Goal: Task Accomplishment & Management: Complete application form

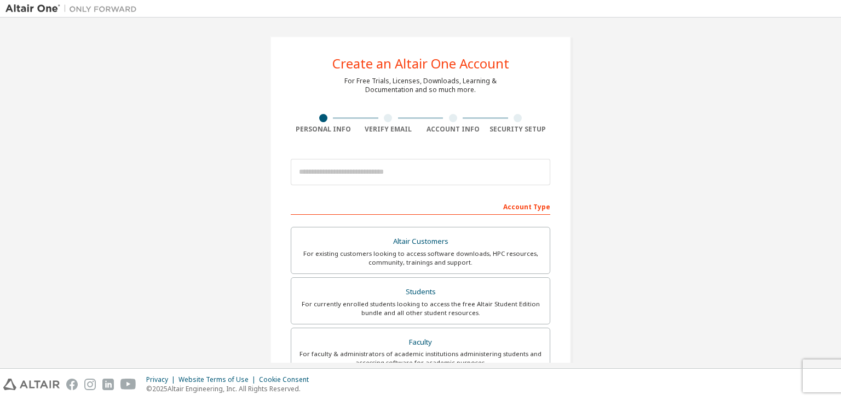
scroll to position [55, 0]
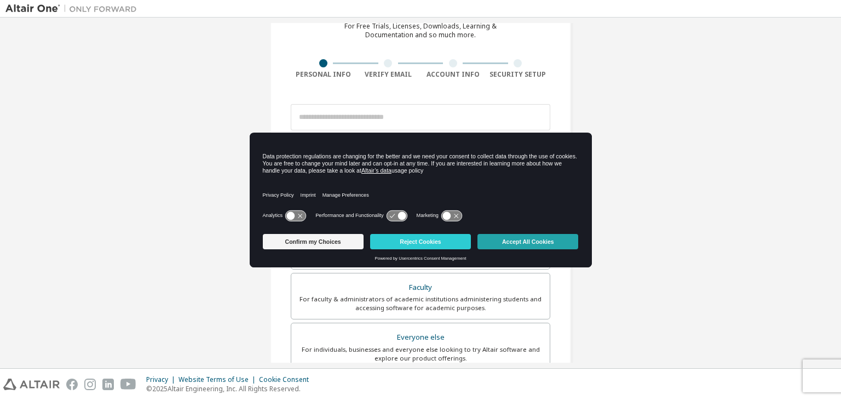
click at [530, 243] on button "Accept All Cookies" at bounding box center [528, 241] width 101 height 15
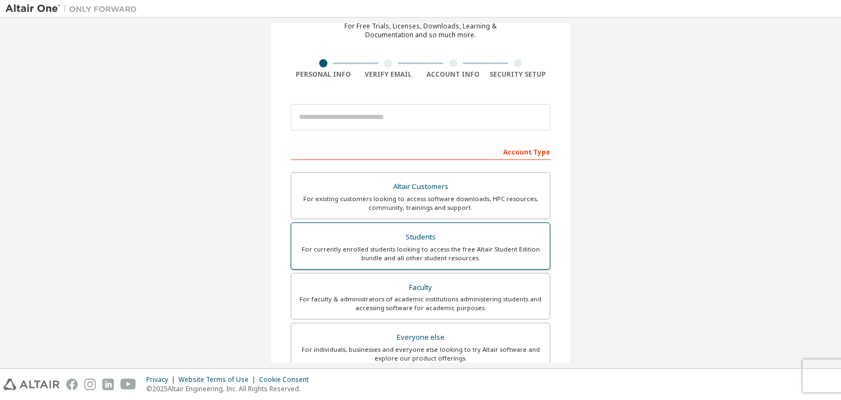
click at [429, 248] on div "For currently enrolled students looking to access the free Altair Student Editi…" at bounding box center [420, 254] width 245 height 18
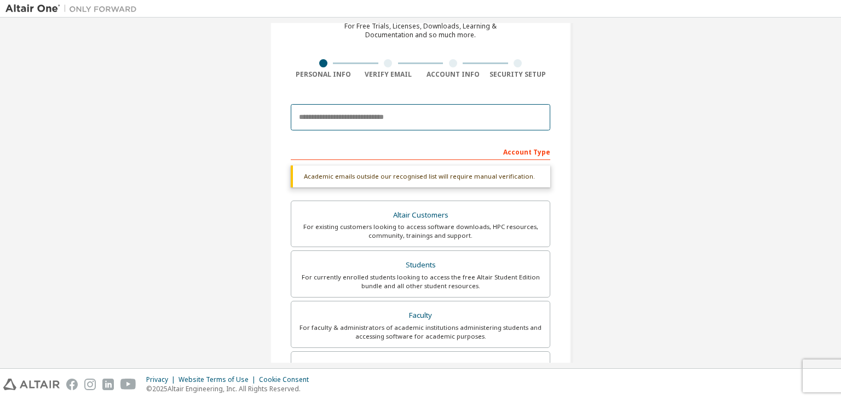
click at [347, 119] on input "email" at bounding box center [421, 117] width 260 height 26
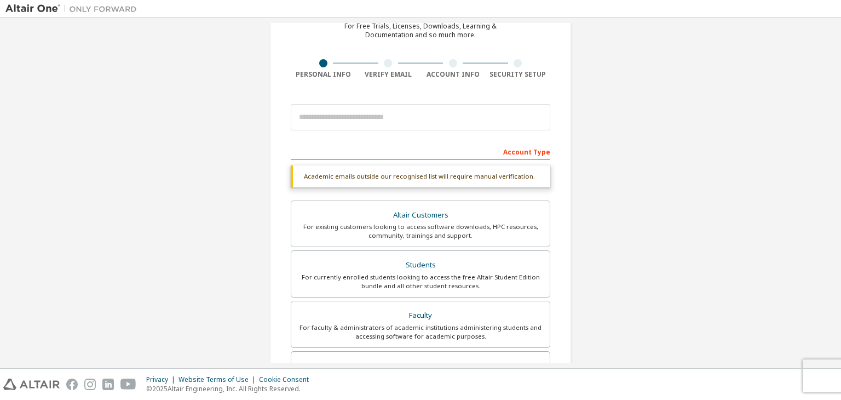
click at [651, 180] on div "Create an Altair One Account For Free Trials, Licenses, Downloads, Learning & D…" at bounding box center [420, 272] width 830 height 608
click at [441, 269] on div "Students" at bounding box center [420, 264] width 245 height 15
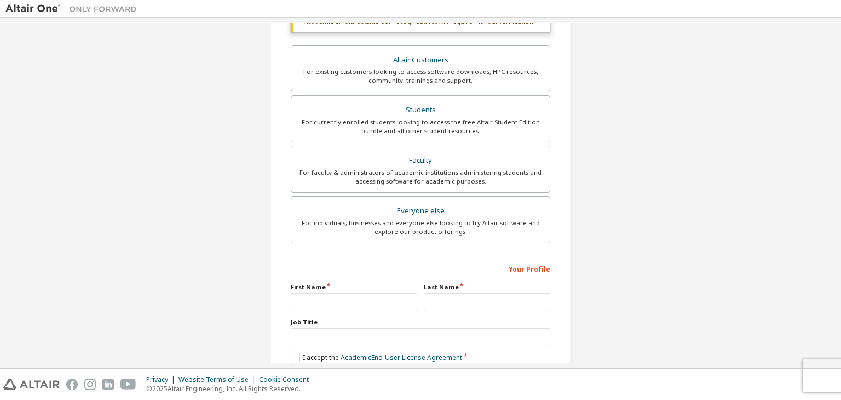
scroll to position [267, 0]
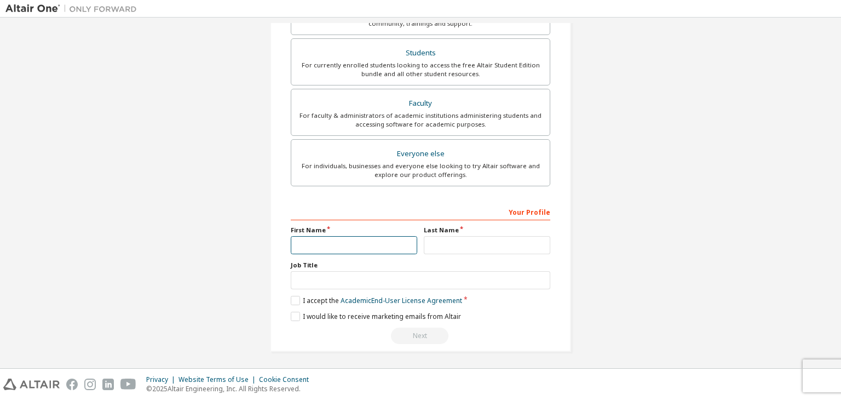
click at [334, 238] on input "text" at bounding box center [354, 245] width 127 height 18
type input "**********"
type input "******"
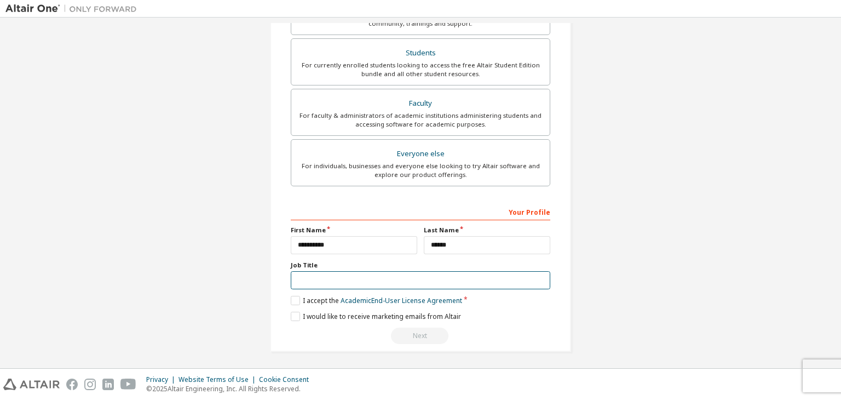
click at [313, 277] on input "text" at bounding box center [421, 280] width 260 height 18
type input "*******"
click at [293, 312] on label "I would like to receive marketing emails from Altair" at bounding box center [376, 316] width 170 height 9
click at [291, 301] on label "I accept the Academic End-User License Agreement" at bounding box center [376, 300] width 171 height 9
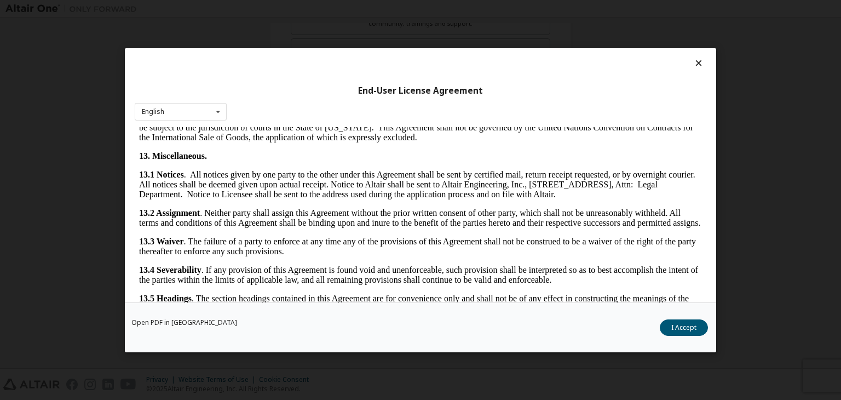
scroll to position [1830, 0]
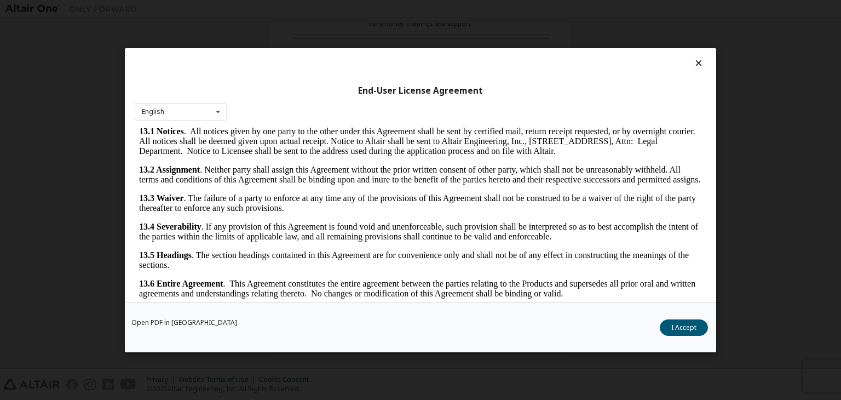
drag, startPoint x: 697, startPoint y: 209, endPoint x: 823, endPoint y: 436, distance: 259.6
click at [681, 325] on button "I Accept" at bounding box center [684, 327] width 48 height 16
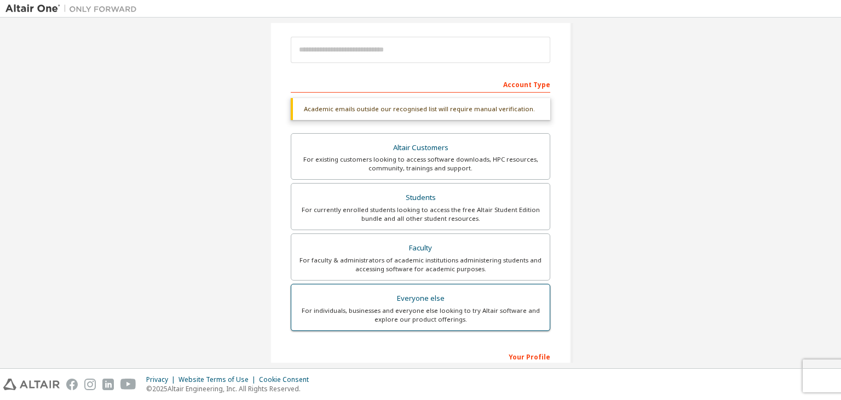
scroll to position [0, 0]
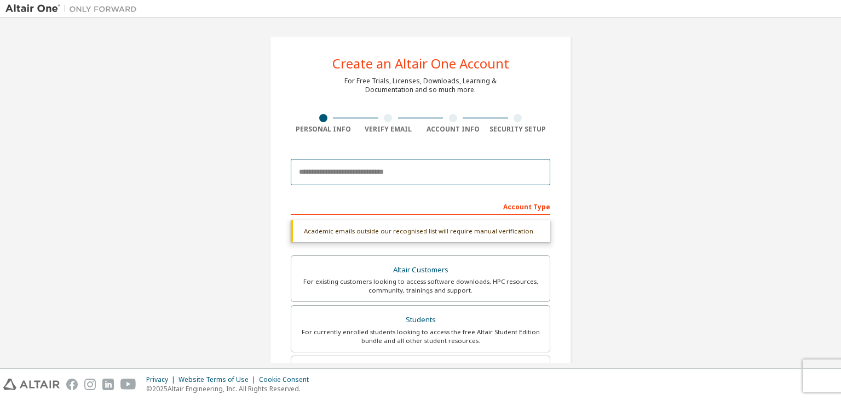
click at [373, 171] on input "email" at bounding box center [421, 172] width 260 height 26
type input "**********"
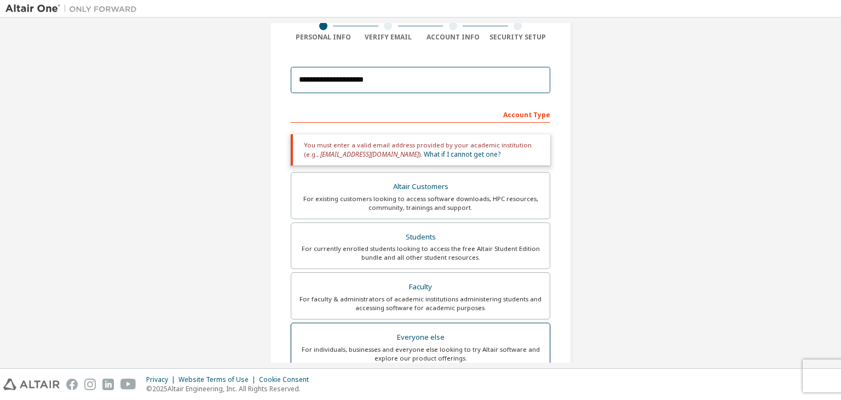
scroll to position [274, 0]
